Goal: Download file/media

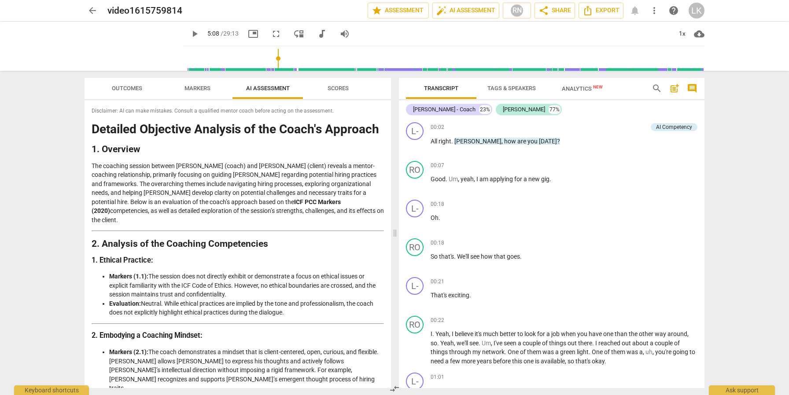
scroll to position [1592, 0]
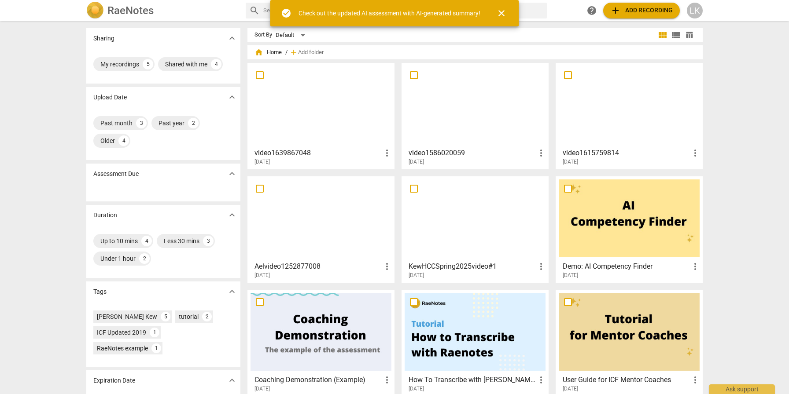
click at [650, 114] on div at bounding box center [628, 105] width 141 height 78
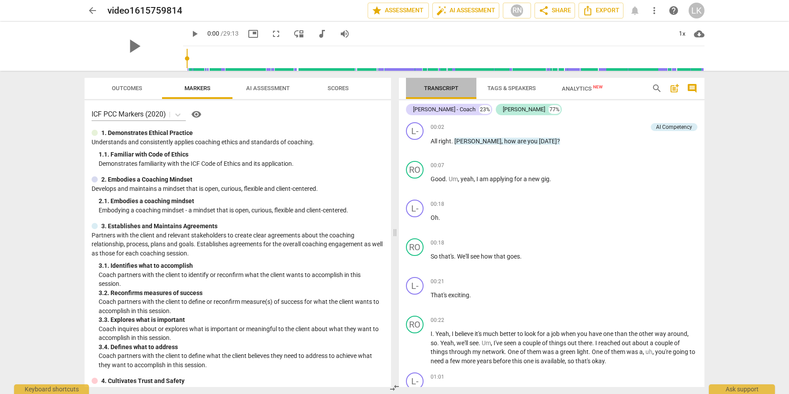
click at [451, 87] on span "Transcript" at bounding box center [441, 88] width 34 height 7
click at [585, 15] on icon "Export" at bounding box center [587, 11] width 7 height 10
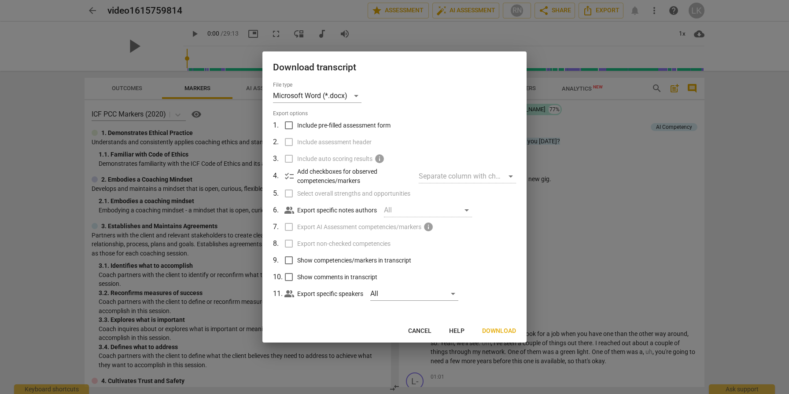
click at [492, 331] on span "Download" at bounding box center [499, 331] width 34 height 9
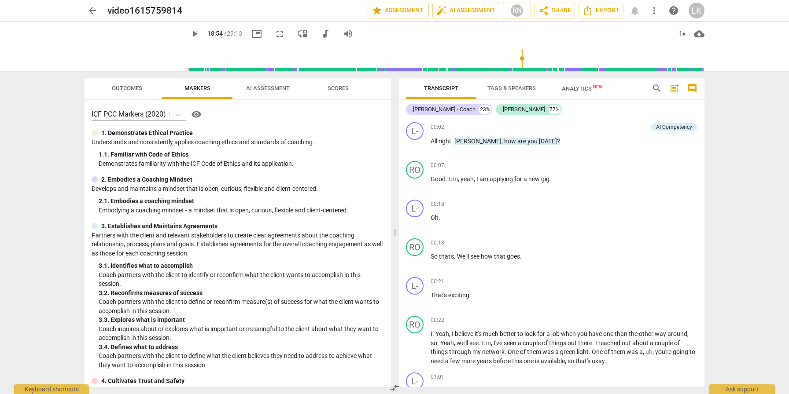
type input "1134"
click at [517, 46] on input "range" at bounding box center [445, 58] width 517 height 28
click at [602, 15] on span "Export" at bounding box center [600, 10] width 37 height 11
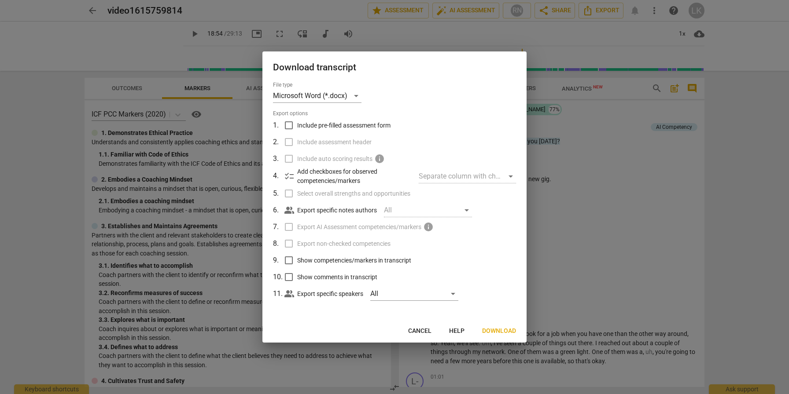
click at [492, 333] on span "Download" at bounding box center [499, 331] width 34 height 9
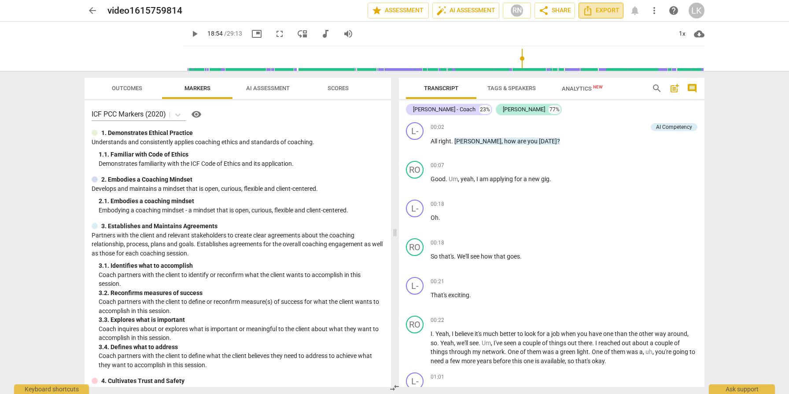
click at [593, 11] on icon "Export" at bounding box center [587, 10] width 11 height 11
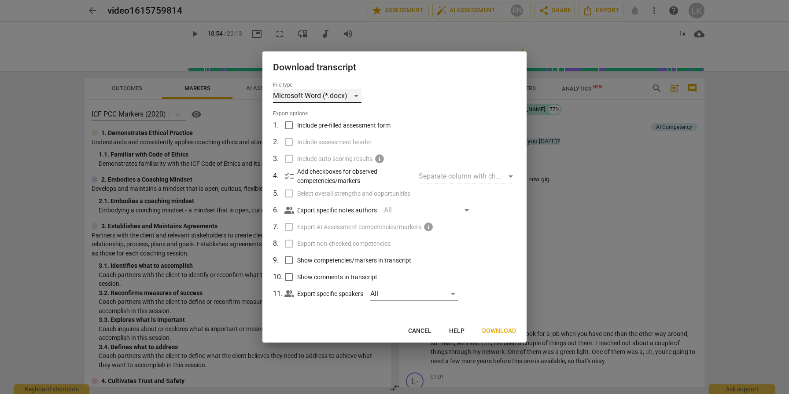
click at [329, 99] on div "Microsoft Word (*.docx)" at bounding box center [317, 96] width 88 height 14
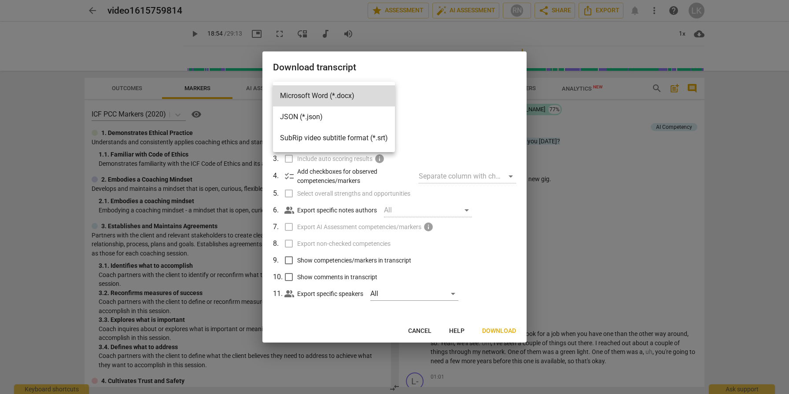
scroll to position [2529, 0]
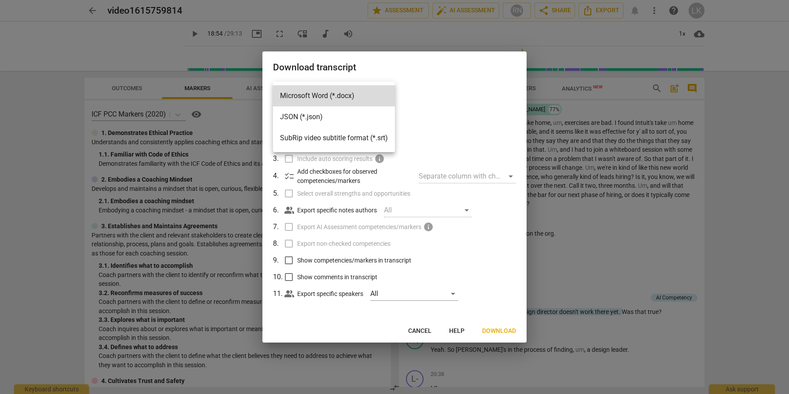
click at [291, 118] on li "JSON (*.json)" at bounding box center [334, 116] width 122 height 21
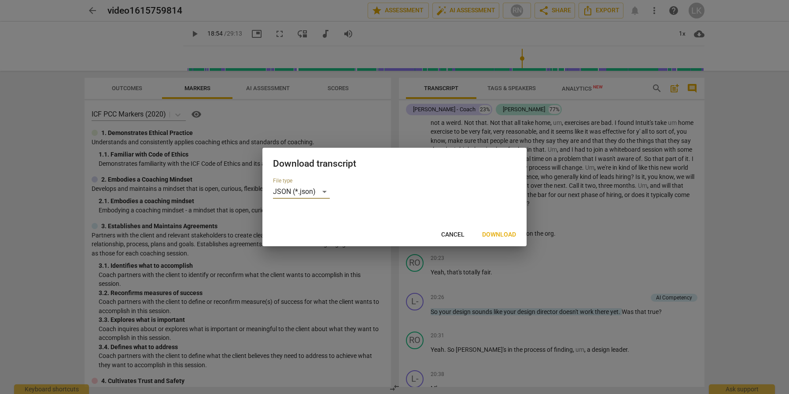
click at [503, 232] on span "Download" at bounding box center [499, 235] width 34 height 9
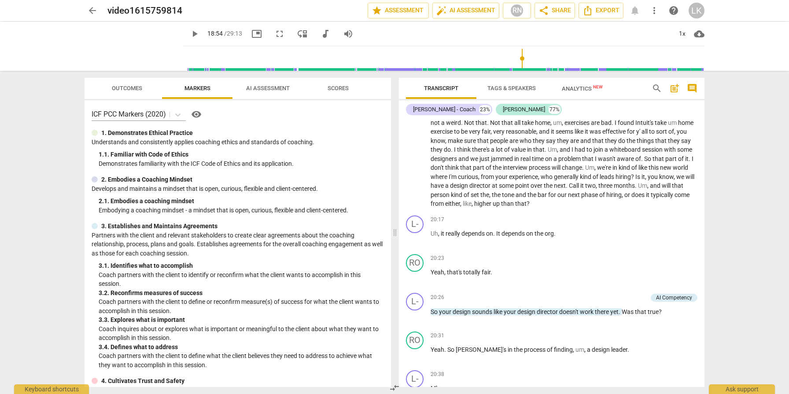
click at [601, 22] on div "play_arrow 18:54 / 29:13 picture_in_picture fullscreen move_down audiotrack vol…" at bounding box center [443, 34] width 521 height 25
